Goal: Task Accomplishment & Management: Complete application form

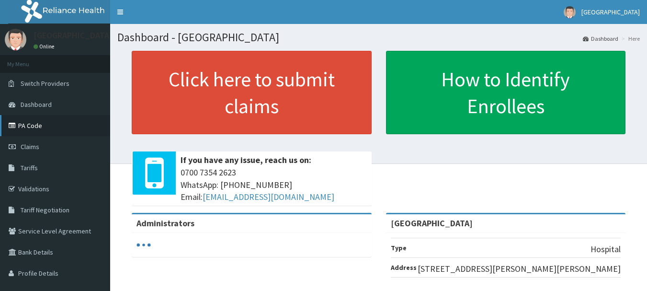
click at [64, 121] on link "PA Code" at bounding box center [55, 125] width 110 height 21
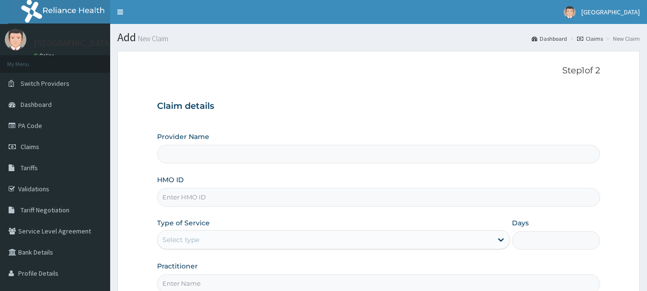
click at [217, 196] on input "HMO ID" at bounding box center [379, 197] width 444 height 19
paste input "Prn/10245/a"
type input "Prn/10245/a"
type input "[GEOGRAPHIC_DATA]"
type input "Prn/10245/a"
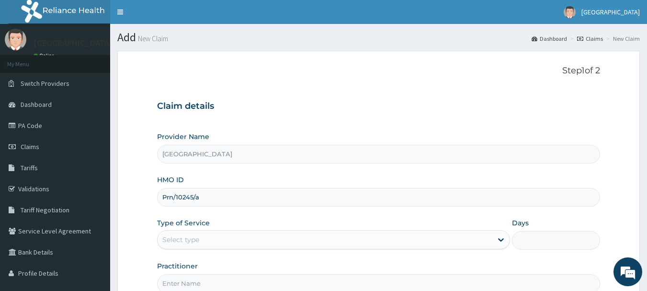
click at [302, 239] on div "Select type" at bounding box center [325, 239] width 335 height 15
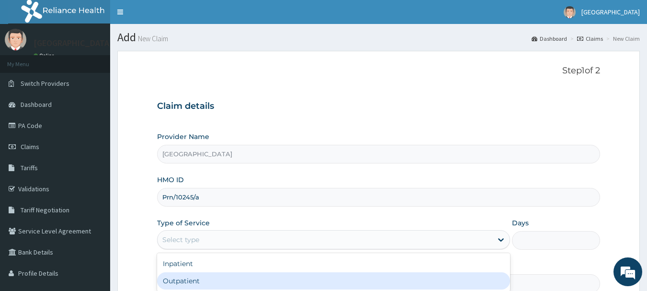
click at [274, 272] on div "Outpatient" at bounding box center [333, 280] width 353 height 17
type input "1"
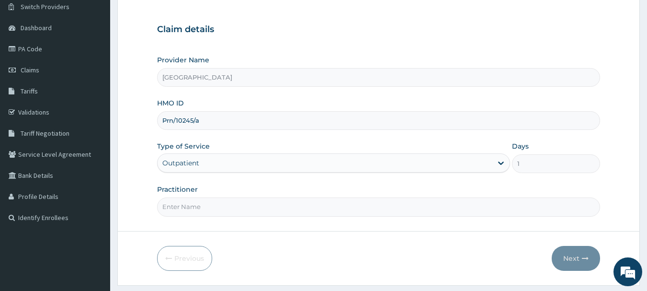
scroll to position [96, 0]
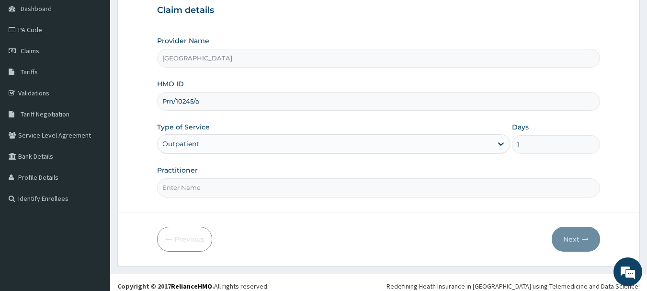
click at [457, 191] on input "Practitioner" at bounding box center [379, 187] width 444 height 19
type input "DR YUSUF"
click at [572, 242] on button "Next" at bounding box center [576, 239] width 48 height 25
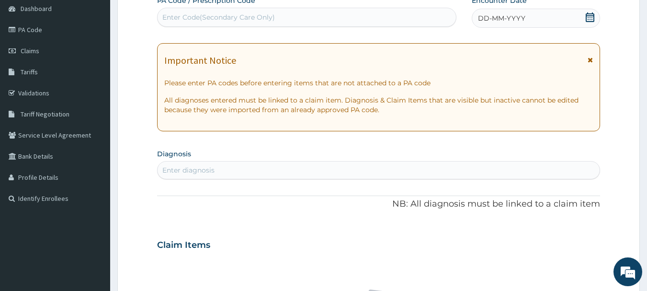
click at [283, 12] on div "Enter Code(Secondary Care Only)" at bounding box center [307, 17] width 299 height 15
paste input "PA/5CF409"
type input "PA/5CF409"
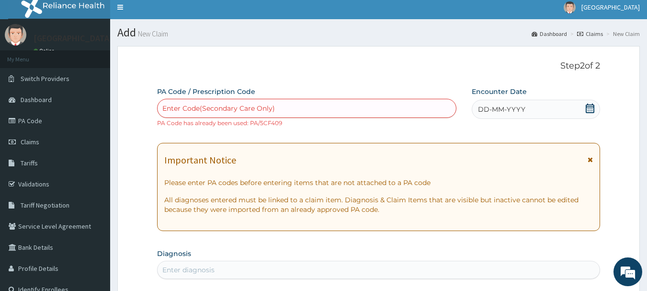
scroll to position [0, 0]
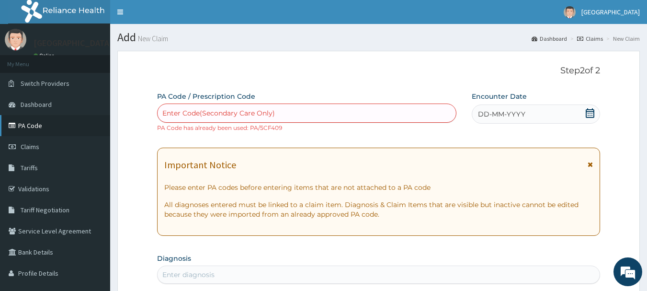
click at [91, 128] on link "PA Code" at bounding box center [55, 125] width 110 height 21
